Goal: Task Accomplishment & Management: Manage account settings

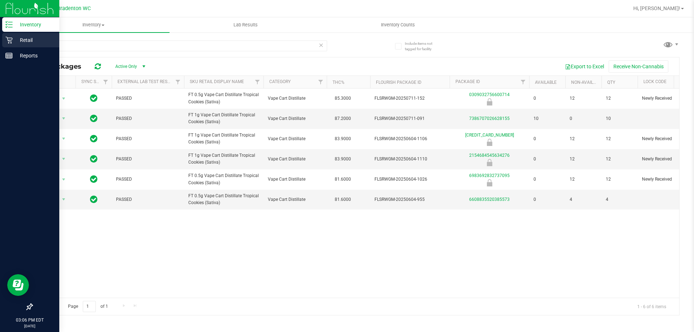
click at [30, 38] on p "Retail" at bounding box center [34, 40] width 43 height 9
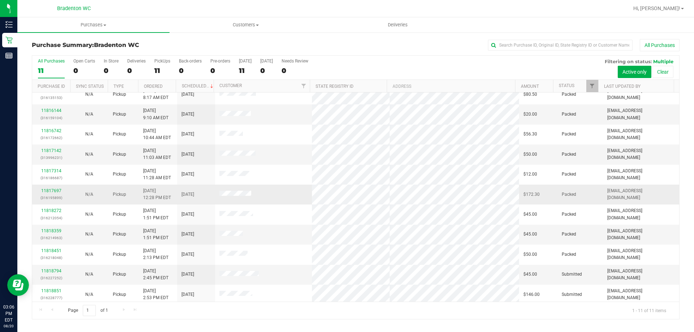
scroll to position [10, 0]
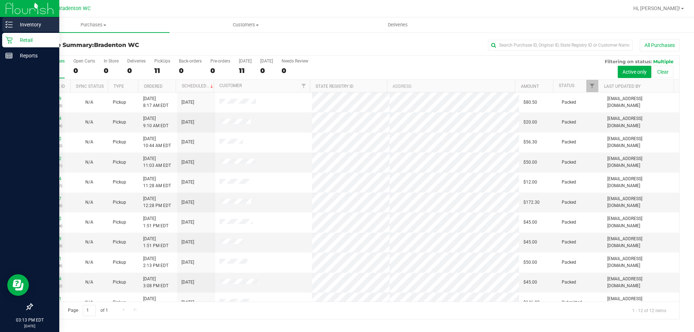
click at [24, 21] on p "Inventory" at bounding box center [34, 24] width 43 height 9
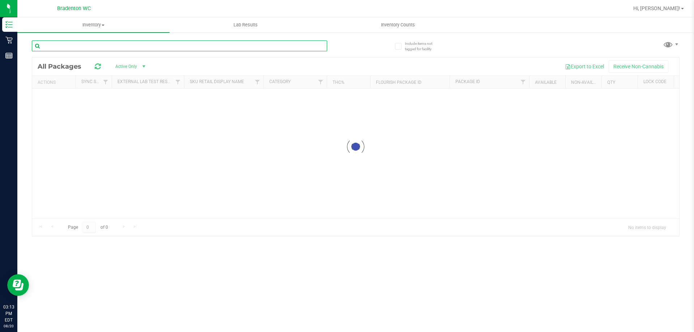
click at [91, 46] on div "Inventory All packages All inventory Waste log Lab Results Inventory Counts" at bounding box center [355, 174] width 677 height 315
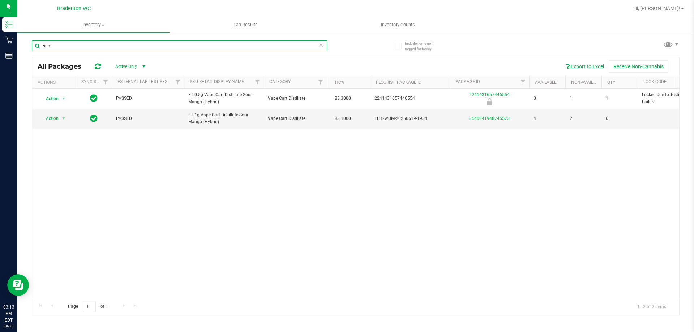
type input "sum"
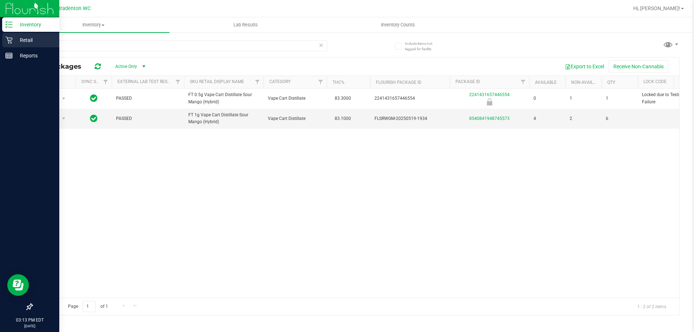
click at [26, 41] on p "Retail" at bounding box center [34, 40] width 43 height 9
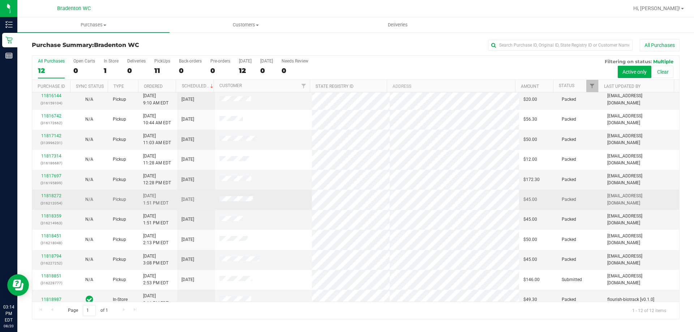
scroll to position [31, 0]
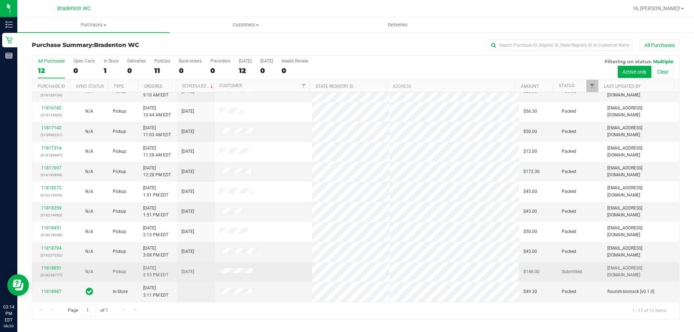
click at [54, 265] on div "11818851 (316228777)" at bounding box center [51, 272] width 29 height 14
click at [54, 268] on link "11818851" at bounding box center [51, 268] width 20 height 5
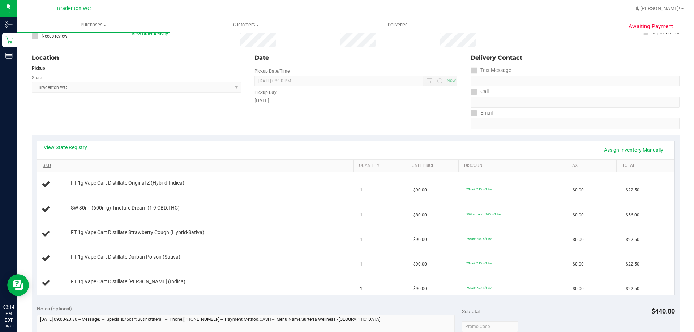
scroll to position [72, 0]
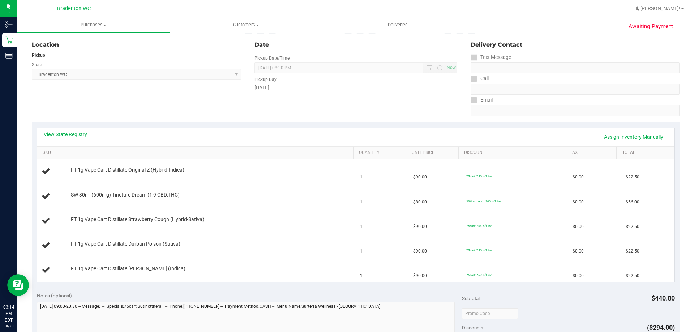
click at [78, 133] on link "View State Registry" at bounding box center [65, 134] width 43 height 7
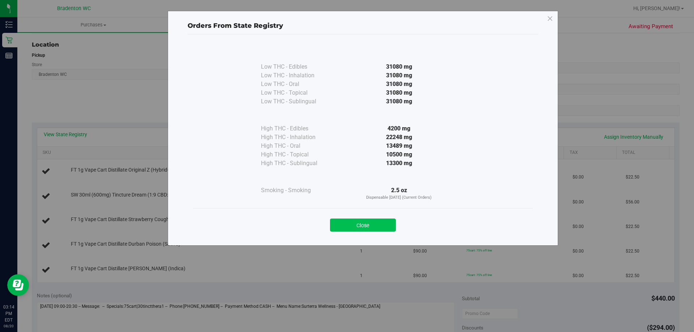
click at [376, 222] on button "Close" at bounding box center [363, 225] width 66 height 13
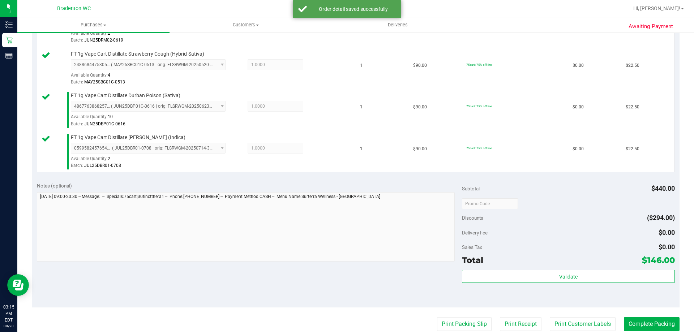
scroll to position [362, 0]
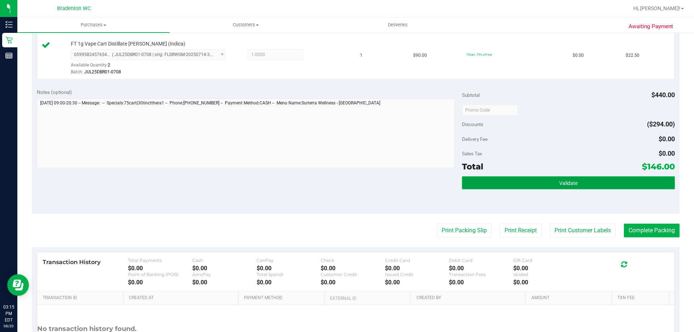
click at [468, 183] on button "Validate" at bounding box center [568, 182] width 213 height 13
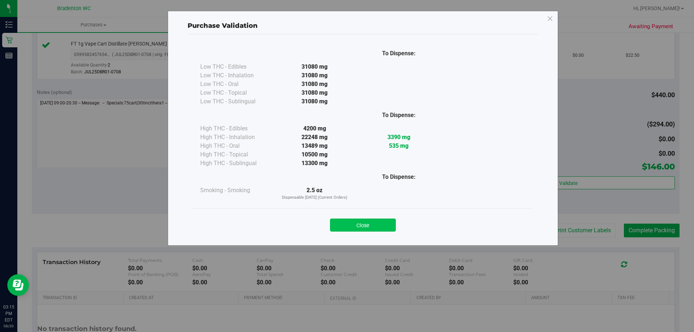
click at [383, 224] on button "Close" at bounding box center [363, 225] width 66 height 13
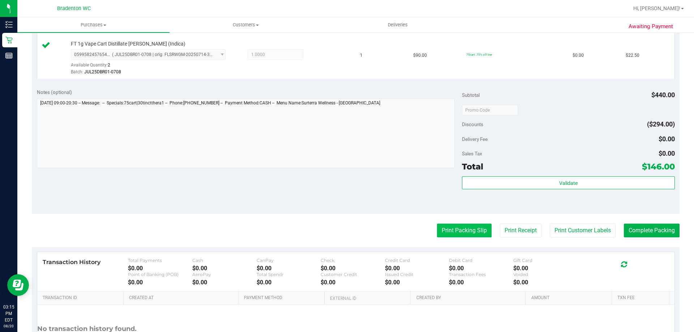
click at [442, 228] on button "Print Packing Slip" at bounding box center [464, 231] width 55 height 14
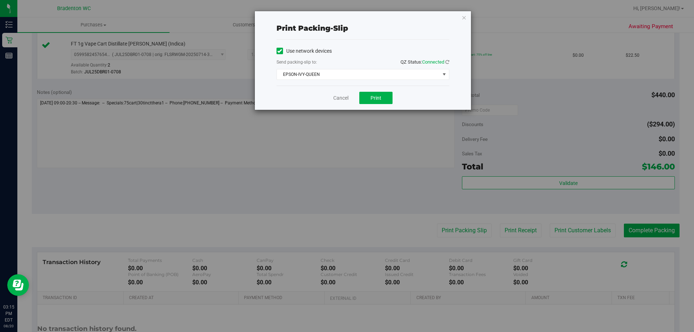
click at [371, 91] on div "Cancel Print" at bounding box center [363, 98] width 173 height 24
click at [369, 94] on button "Print" at bounding box center [375, 98] width 33 height 12
click at [464, 20] on icon "button" at bounding box center [464, 17] width 5 height 9
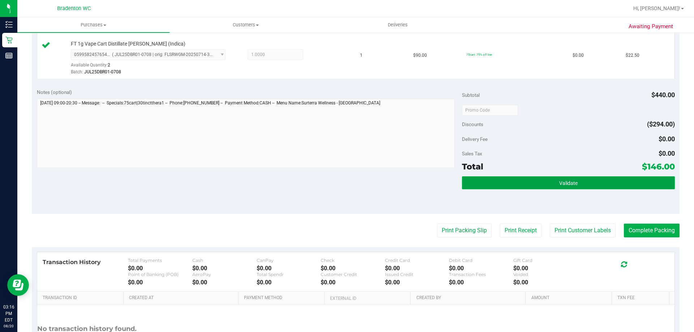
click at [541, 186] on button "Validate" at bounding box center [568, 182] width 213 height 13
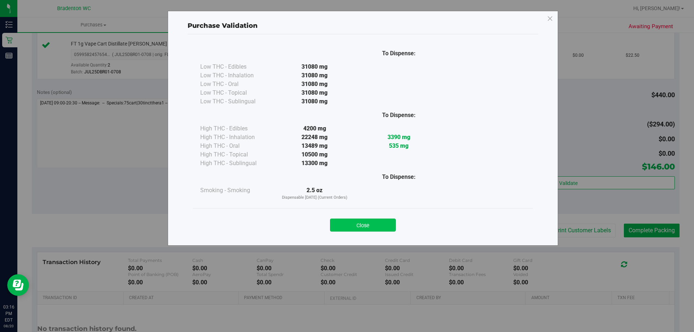
click at [369, 223] on button "Close" at bounding box center [363, 225] width 66 height 13
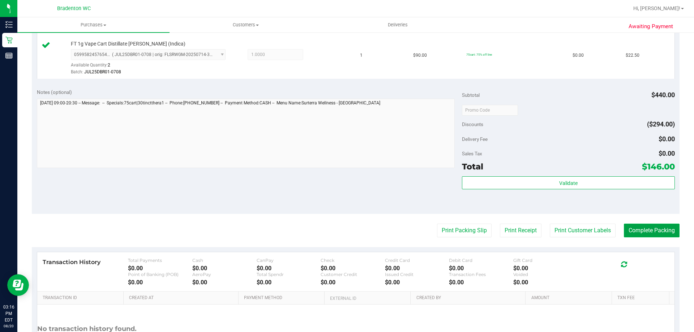
click at [636, 230] on button "Complete Packing" at bounding box center [652, 231] width 56 height 14
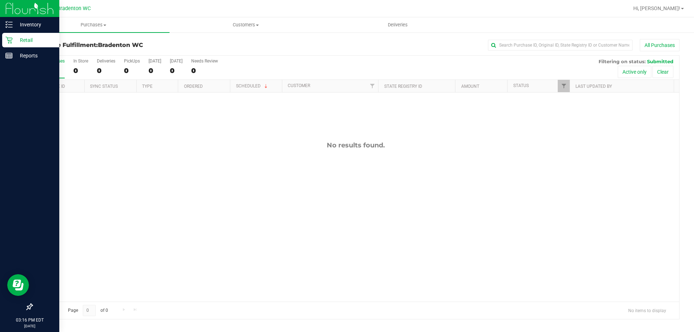
click at [25, 42] on p "Retail" at bounding box center [34, 40] width 43 height 9
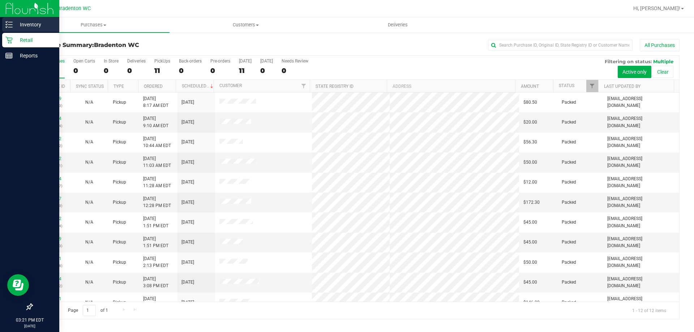
click at [23, 24] on p "Inventory" at bounding box center [34, 24] width 43 height 9
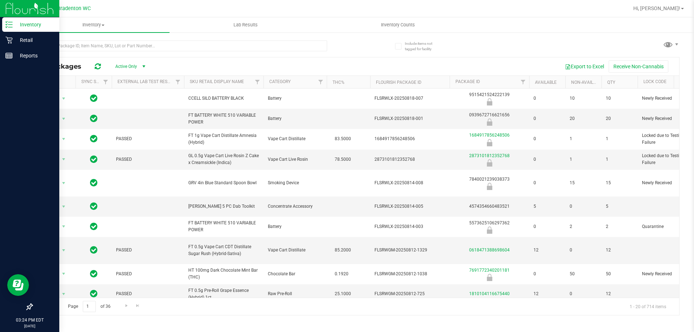
click at [36, 19] on div "Inventory" at bounding box center [30, 24] width 57 height 14
click at [34, 24] on p "Inventory" at bounding box center [34, 24] width 43 height 9
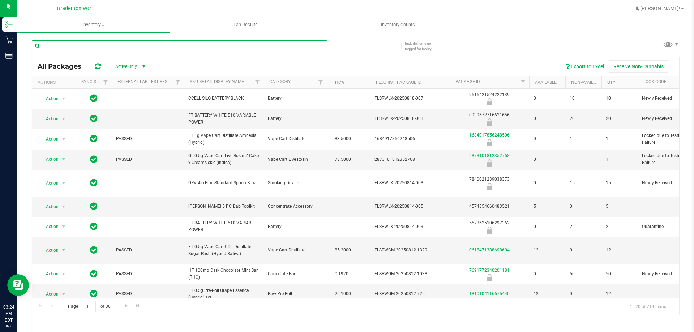
click at [92, 43] on input "text" at bounding box center [179, 46] width 295 height 11
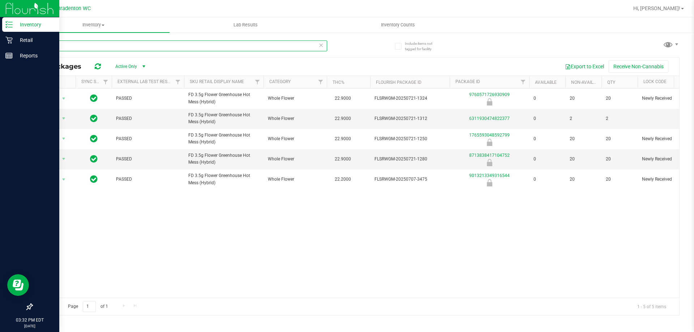
type input "h"
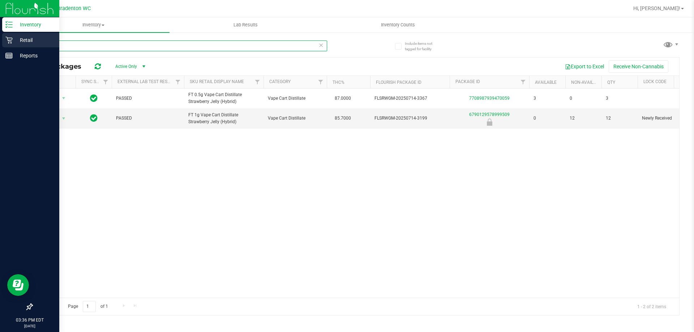
type input "sjy"
click at [24, 41] on p "Retail" at bounding box center [34, 40] width 43 height 9
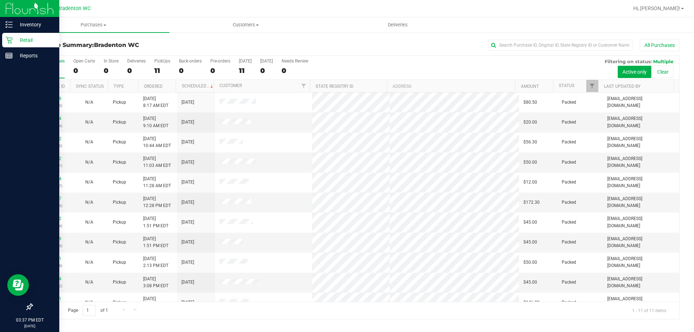
click at [21, 39] on p "Retail" at bounding box center [34, 40] width 43 height 9
click at [14, 40] on p "Retail" at bounding box center [34, 40] width 43 height 9
click at [41, 25] on p "Inventory" at bounding box center [34, 24] width 43 height 9
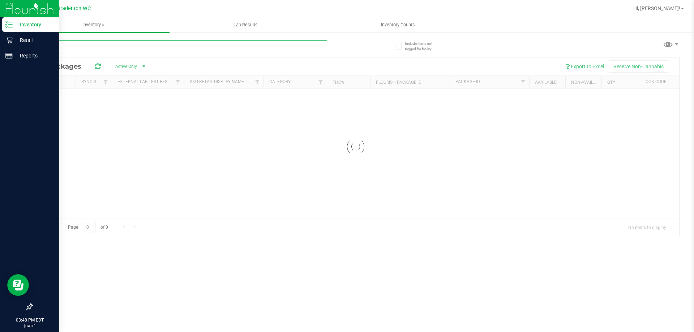
click at [117, 45] on div "Inventory All packages All inventory Waste log Lab Results Inventory Counts" at bounding box center [355, 174] width 677 height 315
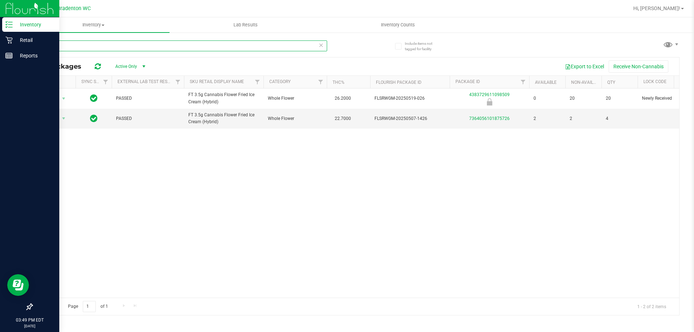
type input "fic"
click at [28, 38] on p "Retail" at bounding box center [34, 40] width 43 height 9
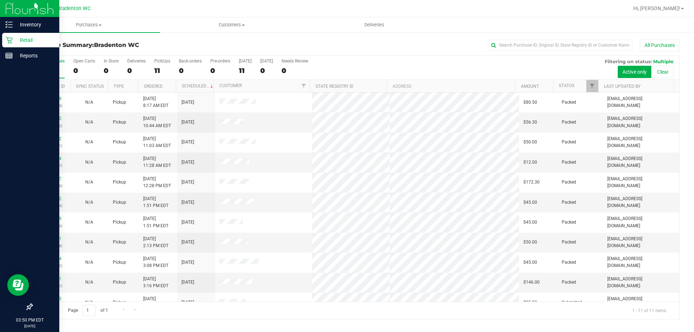
click at [25, 39] on p "Retail" at bounding box center [34, 40] width 43 height 9
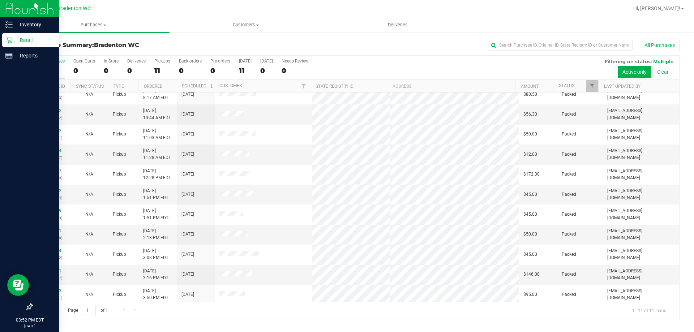
scroll to position [10, 0]
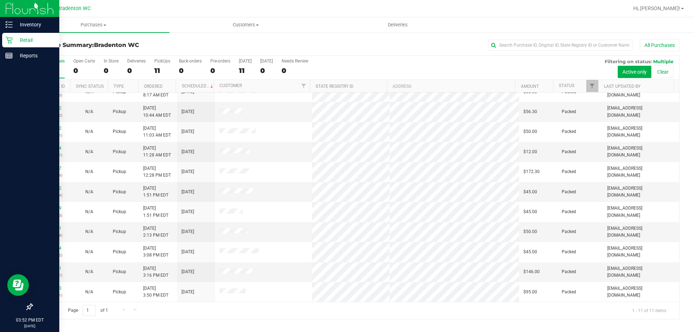
click at [23, 38] on p "Retail" at bounding box center [34, 40] width 43 height 9
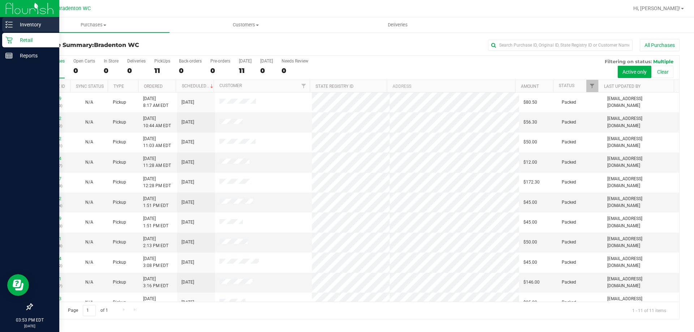
click at [23, 24] on p "Inventory" at bounding box center [34, 24] width 43 height 9
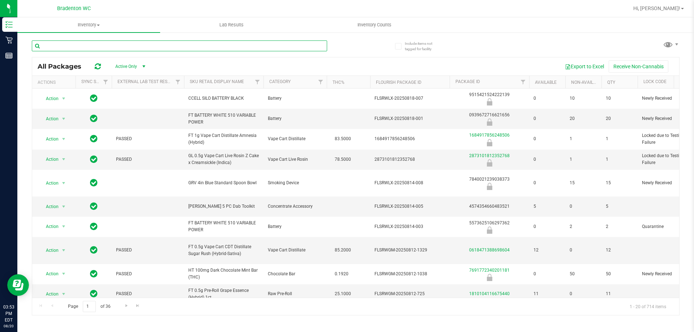
click at [88, 45] on input "text" at bounding box center [179, 46] width 295 height 11
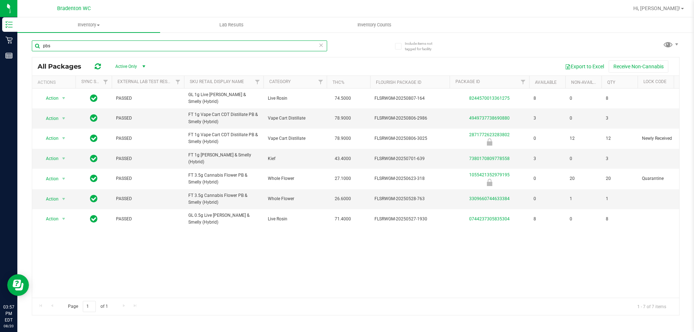
type input "pbs"
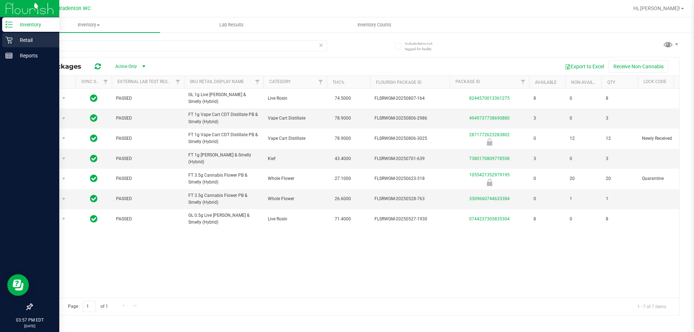
click at [24, 38] on p "Retail" at bounding box center [34, 40] width 43 height 9
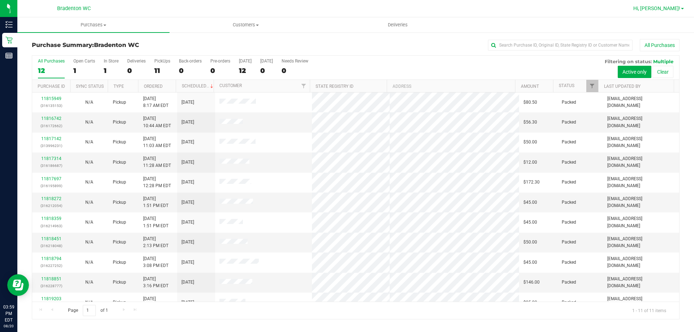
click at [683, 6] on link "Hi, [PERSON_NAME]!" at bounding box center [659, 9] width 56 height 8
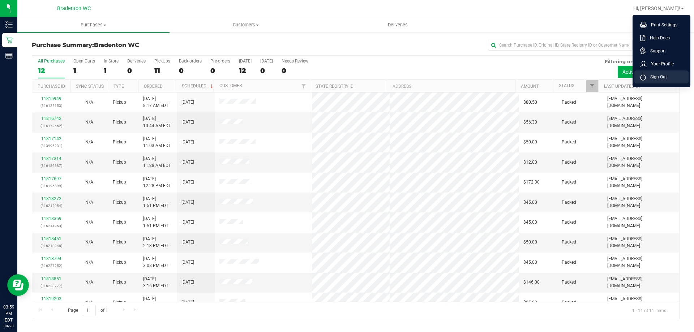
click at [662, 81] on li "Sign Out" at bounding box center [662, 77] width 54 height 13
